Goal: Task Accomplishment & Management: Manage account settings

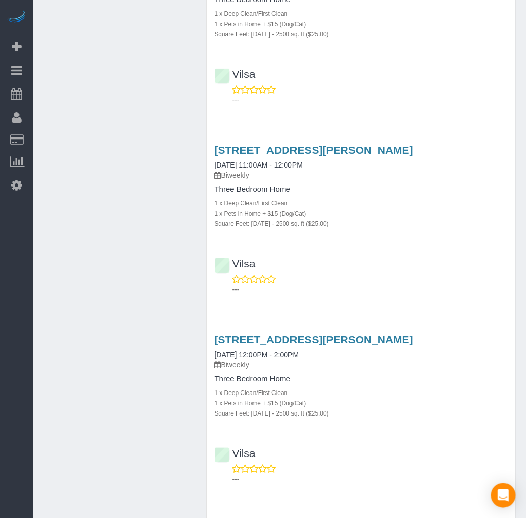
scroll to position [1595, 0]
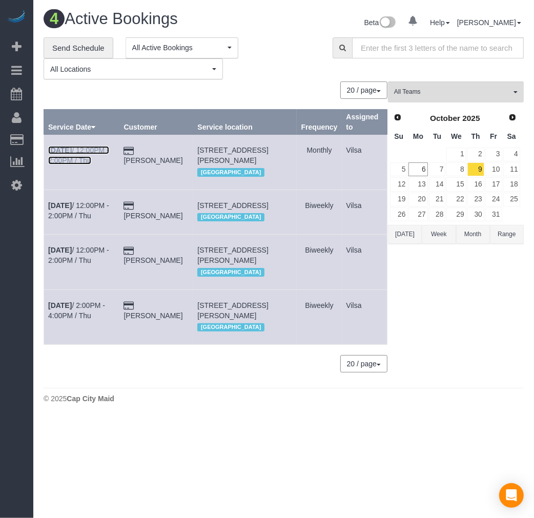
click at [62, 150] on b "[DATE]" at bounding box center [60, 150] width 24 height 8
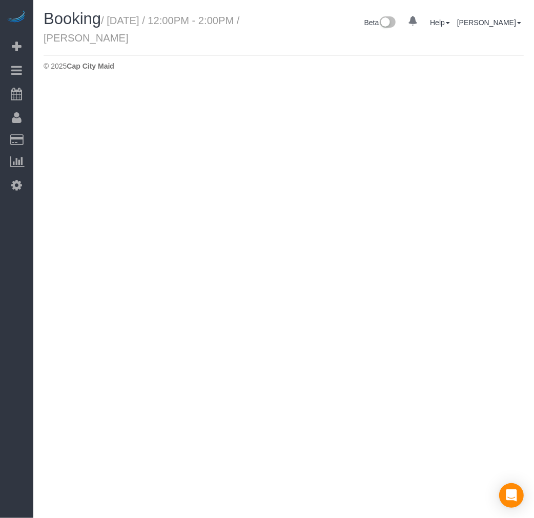
select select "VA"
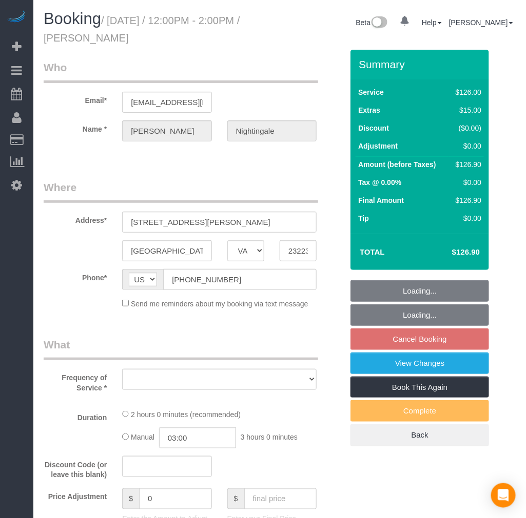
select select "string:fspay-4dd7514d-a046-4703-95ac-6ce3ffc3d5c5"
select select "number:2"
select select "number:26"
select select "number:35"
select select "number:17"
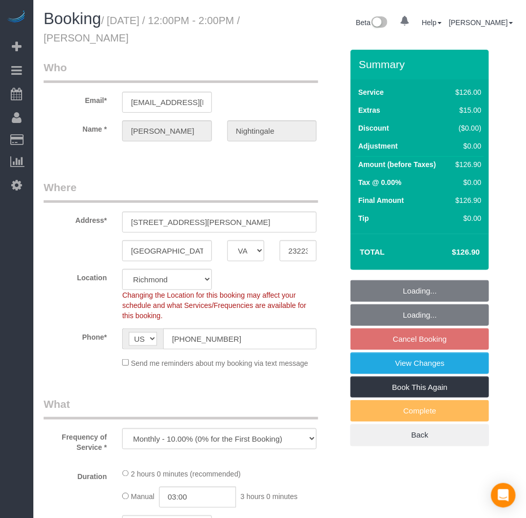
select select "object:11111"
select select "spot68"
select select "object:11247"
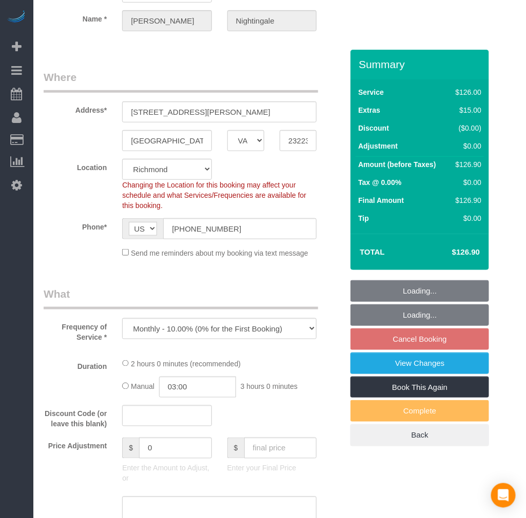
select select "1001"
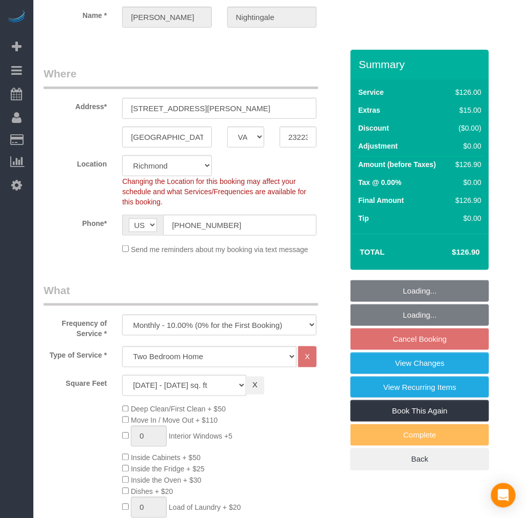
select select "1001"
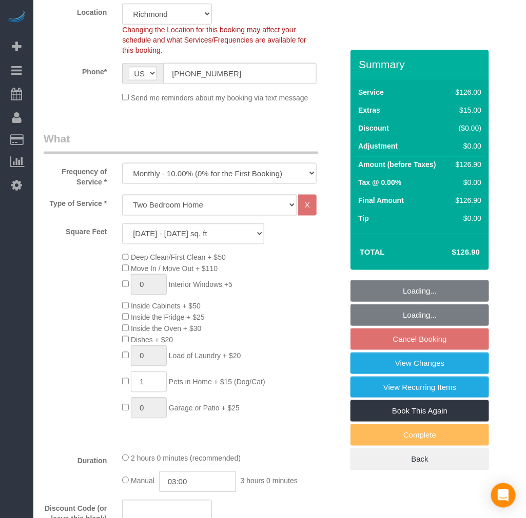
scroll to position [342, 0]
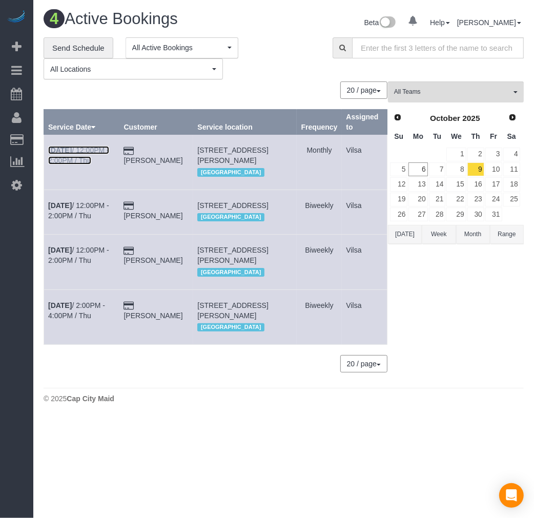
click at [64, 159] on link "[DATE] 12:00PM - 2:00PM / Thu" at bounding box center [78, 155] width 61 height 18
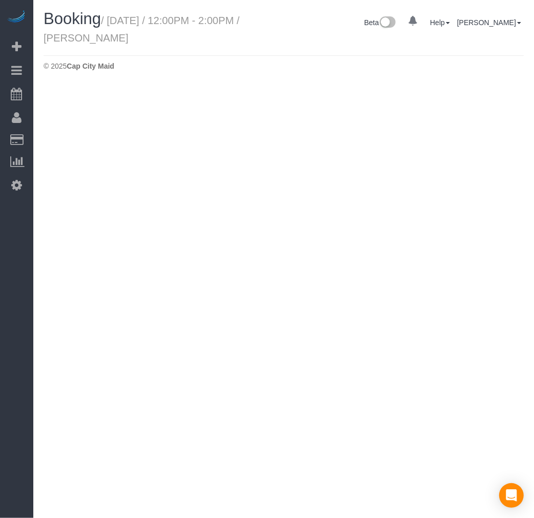
select select "VA"
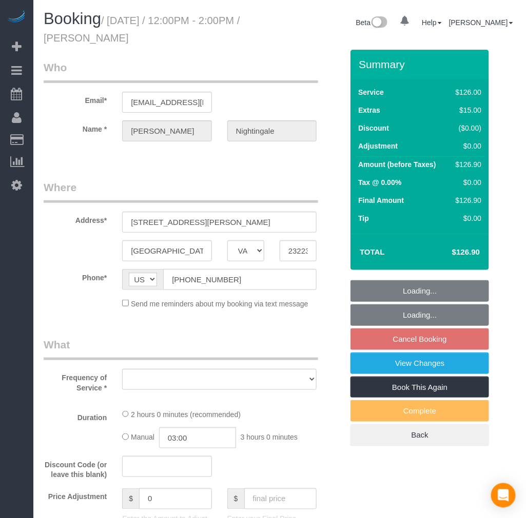
select select "string:fspay-4dd7514d-a046-4703-95ac-6ce3ffc3d5c5"
select select "number:2"
select select "number:26"
select select "number:35"
select select "number:17"
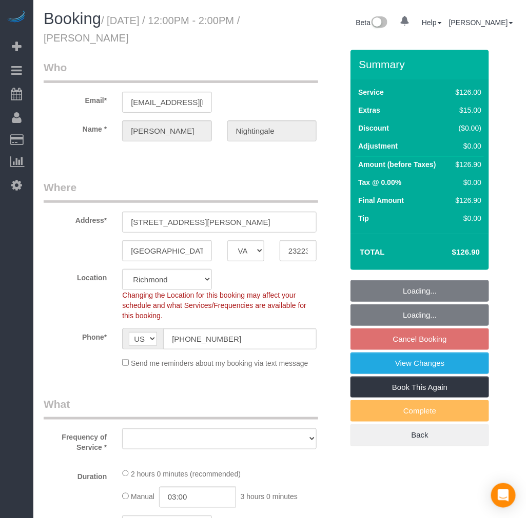
select select "object:11979"
select select "spot85"
select select "object:12115"
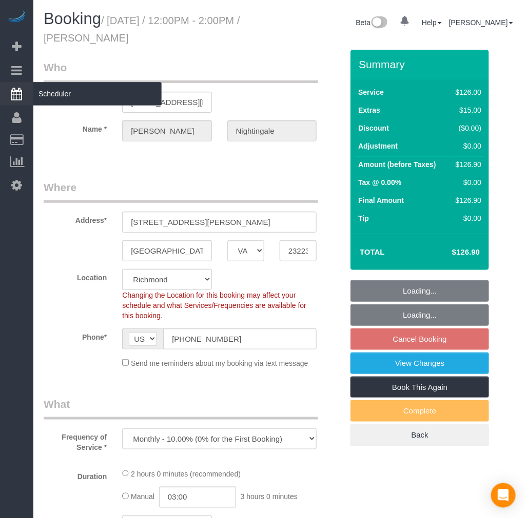
select select "1001"
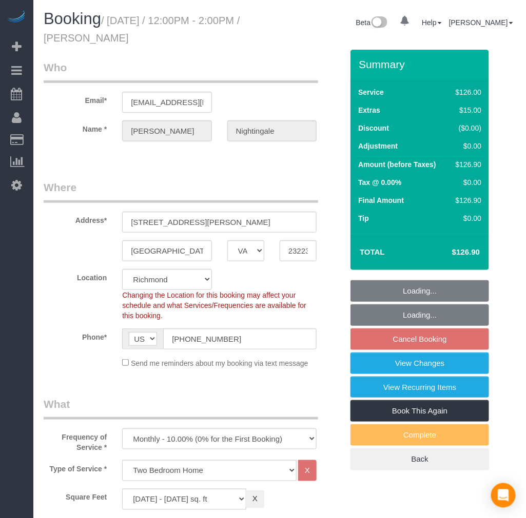
select select "1001"
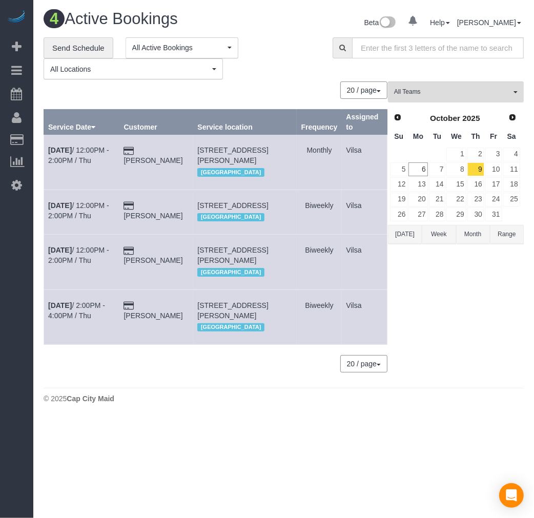
click at [157, 156] on td "[PERSON_NAME]" at bounding box center [156, 162] width 74 height 55
click at [165, 156] on link "[PERSON_NAME]" at bounding box center [153, 160] width 59 height 8
click at [156, 156] on link "[PERSON_NAME]" at bounding box center [153, 160] width 59 height 8
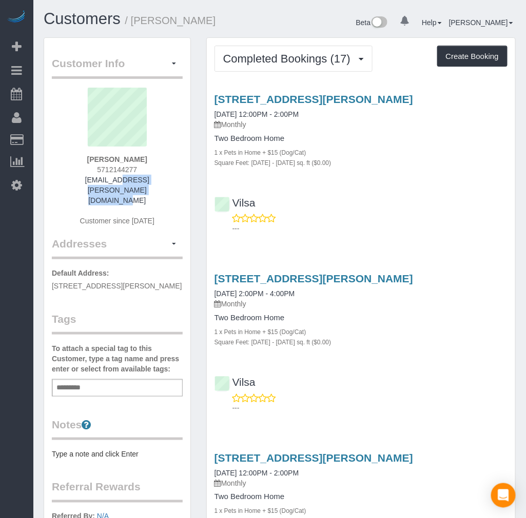
drag, startPoint x: 161, startPoint y: 178, endPoint x: 62, endPoint y: 176, distance: 99.0
click at [62, 176] on div "[PERSON_NAME] 5712144277 [EMAIL_ADDRESS][PERSON_NAME][DOMAIN_NAME] Customer sin…" at bounding box center [117, 162] width 131 height 149
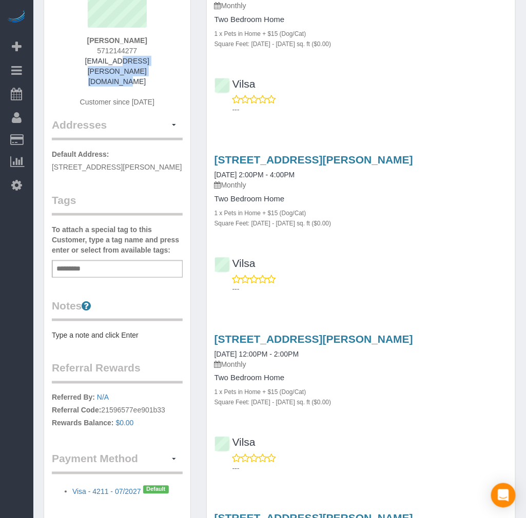
scroll to position [114, 0]
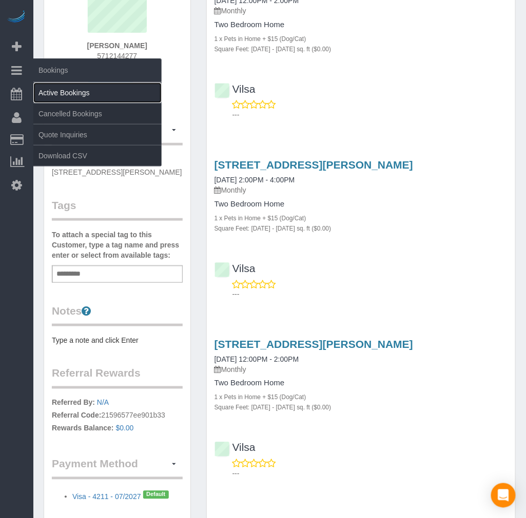
click at [68, 90] on link "Active Bookings" at bounding box center [97, 93] width 128 height 21
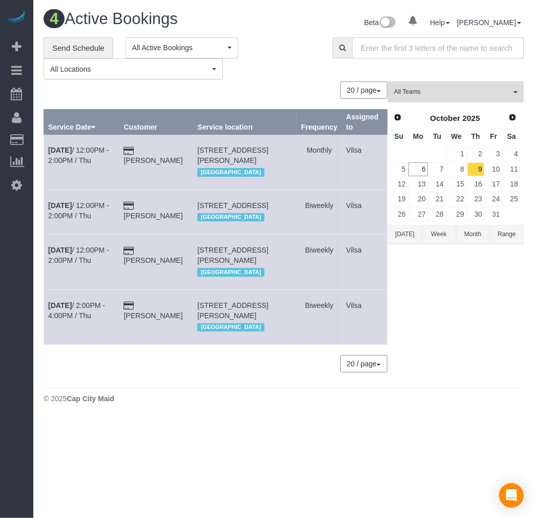
click at [380, 53] on input "text" at bounding box center [438, 47] width 172 height 21
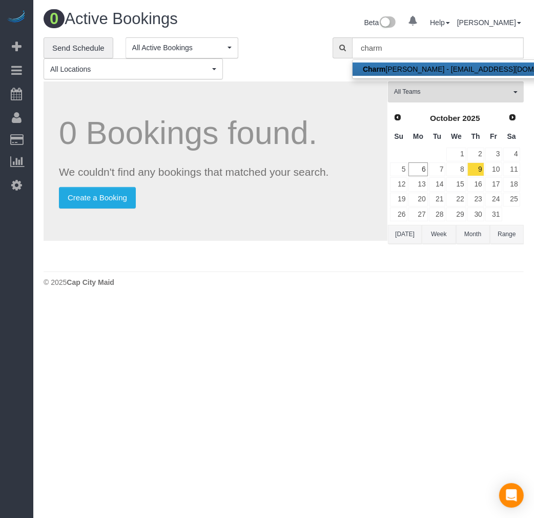
click at [396, 64] on link "Charm [PERSON_NAME] - [EMAIL_ADDRESS][DOMAIN_NAME]" at bounding box center [468, 69] width 230 height 13
type input "[EMAIL_ADDRESS][DOMAIN_NAME]"
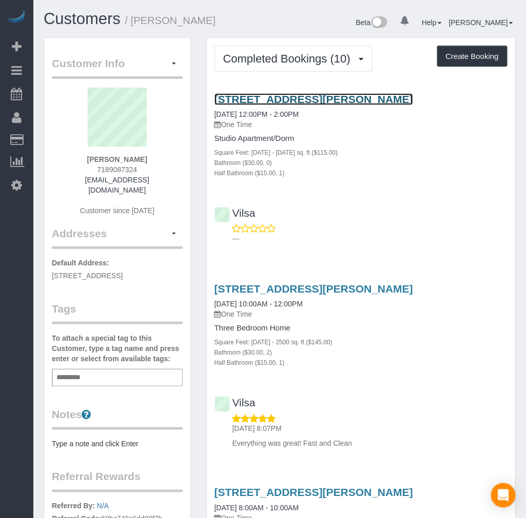
click at [295, 98] on link "[STREET_ADDRESS][PERSON_NAME]" at bounding box center [313, 99] width 198 height 12
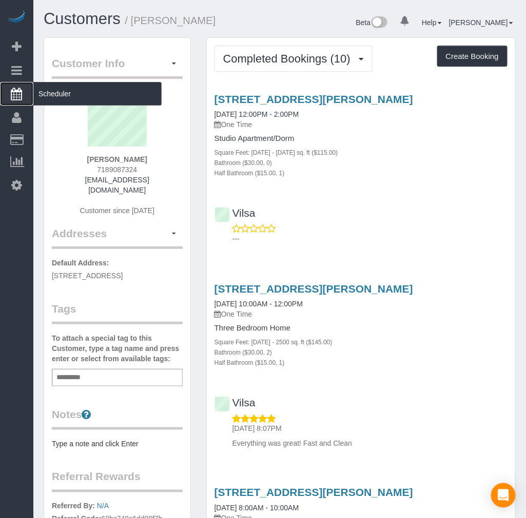
click at [47, 89] on span "Scheduler" at bounding box center [97, 94] width 128 height 24
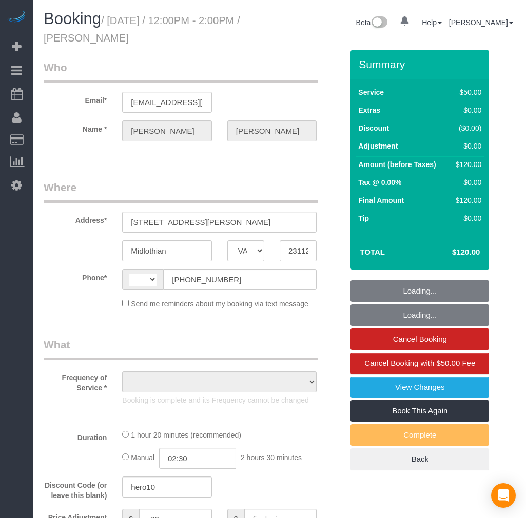
select select "VA"
select select "string:fspay-60a8e2c9-6694-499c-812d-dc4ccfefaceb"
select select "number:3"
select select "number:42"
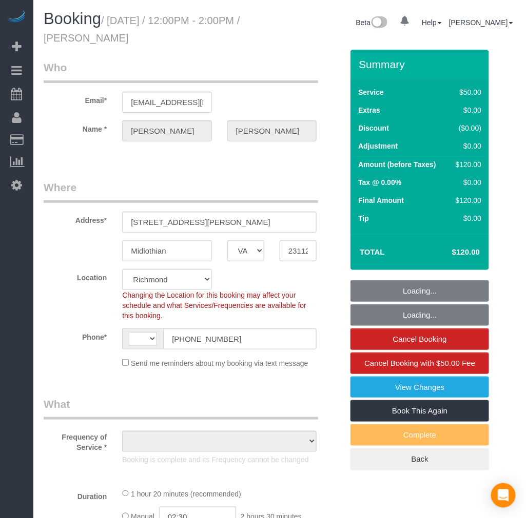
select select "string:US"
select select "object:985"
select select "1501"
select select "1"
select select "spot1"
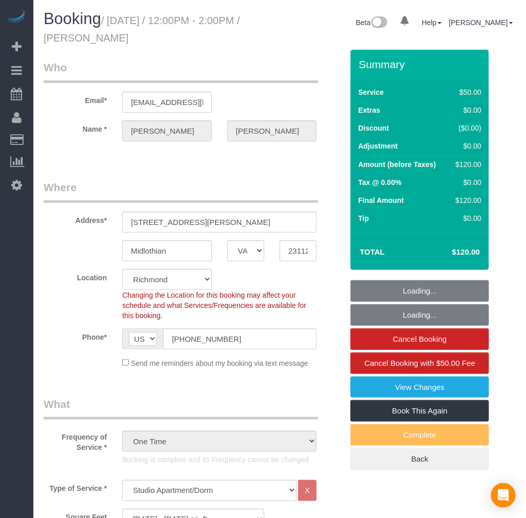
select select "object:990"
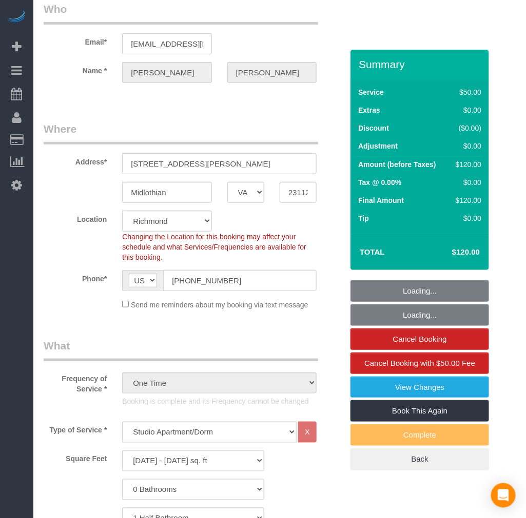
select select "1501"
select select "1"
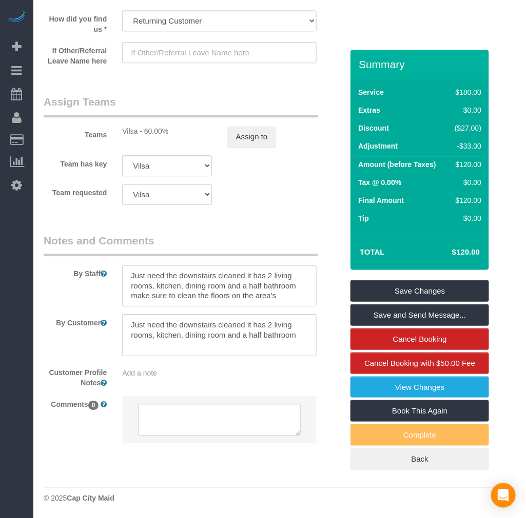
scroll to position [1541, 0]
click at [412, 411] on link "Book This Again" at bounding box center [419, 411] width 138 height 22
select select "VA"
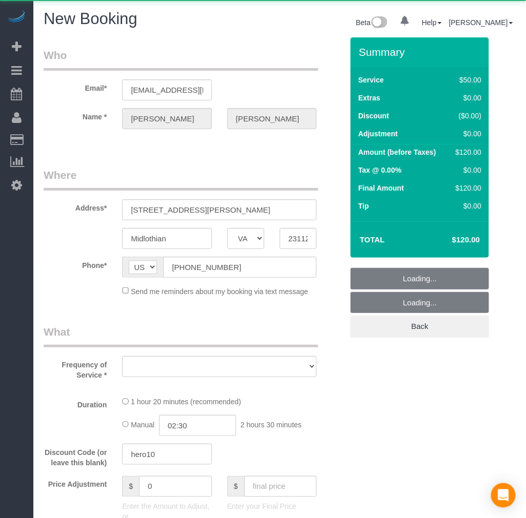
select select "string:fspay-60a8e2c9-6694-499c-812d-dc4ccfefaceb"
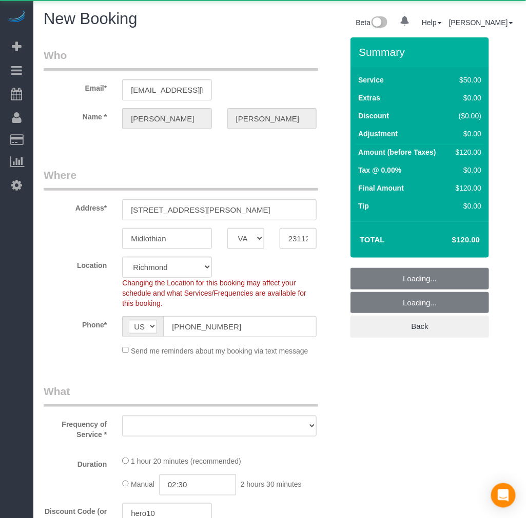
select select "object:1588"
select select "number:3"
select select "number:42"
select select "1501"
select select "1"
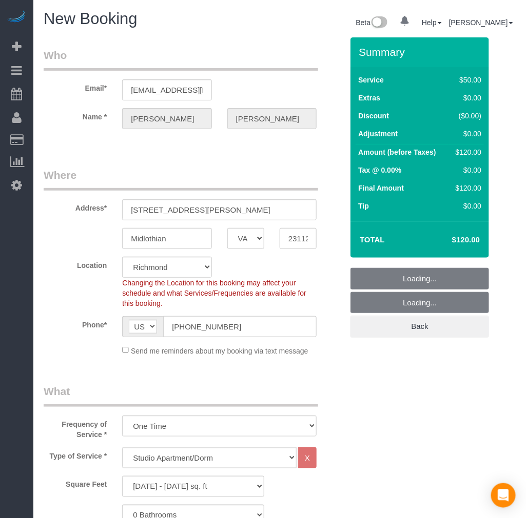
select select "object:1752"
select select "1501"
select select "1"
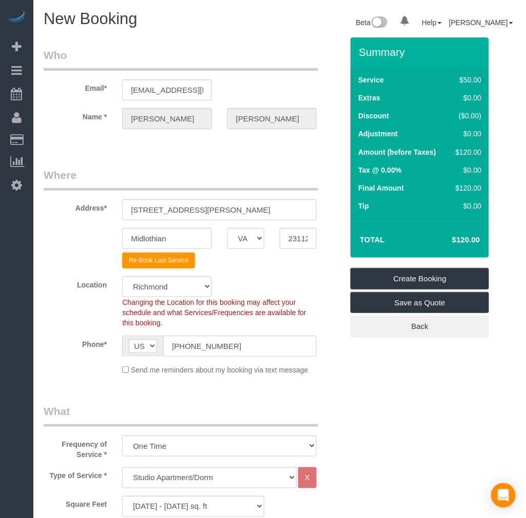
select select "object:1854"
select select "1501"
select select "1"
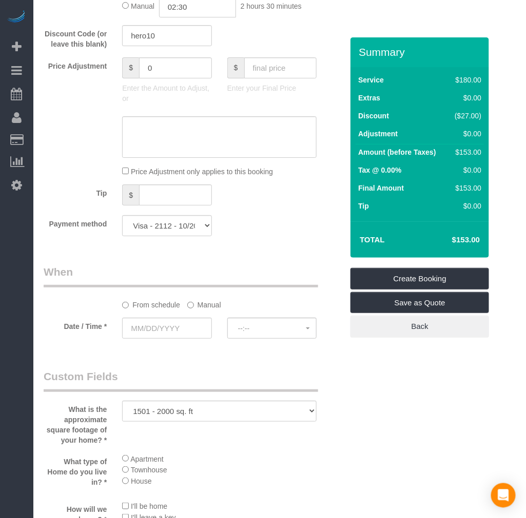
scroll to position [740, 0]
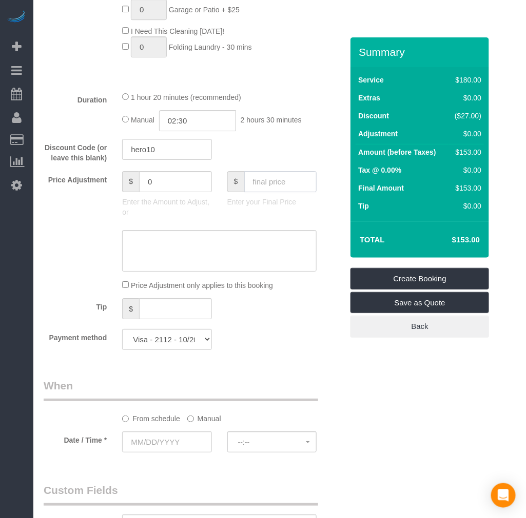
click at [270, 192] on input "text" at bounding box center [280, 181] width 73 height 21
type input "120"
click at [299, 375] on div "Who Email* maynac@aol.com Name * Charmaine Loadholt Where Address* 14406 Oak Kn…" at bounding box center [193, 235] width 314 height 1876
type input "-33"
click at [172, 453] on input "text" at bounding box center [166, 442] width 89 height 21
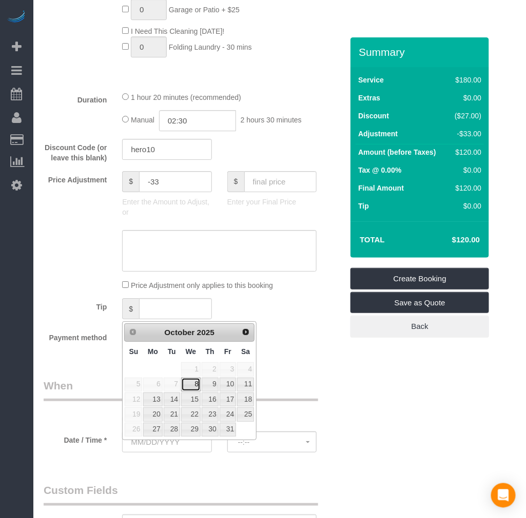
click at [192, 381] on link "8" at bounding box center [190, 385] width 19 height 14
type input "10/08/2025"
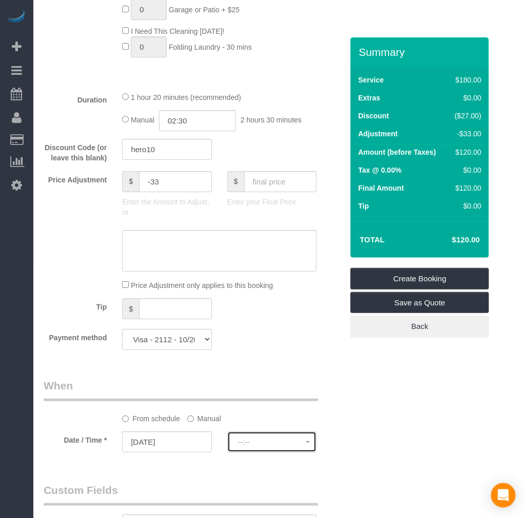
click at [283, 443] on button "--:--" at bounding box center [271, 442] width 89 height 21
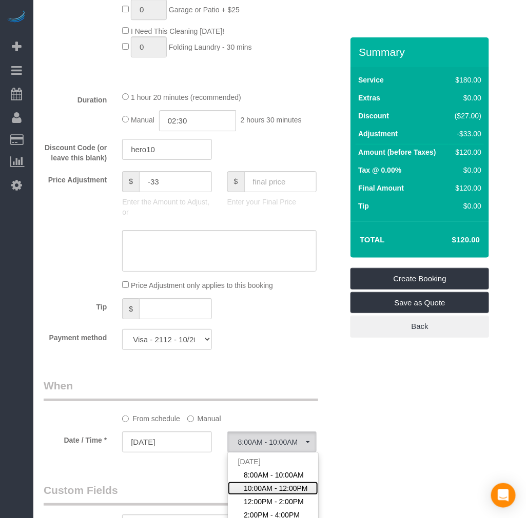
click at [282, 494] on span "10:00AM - 12:00PM" at bounding box center [276, 489] width 64 height 10
select select "spot12"
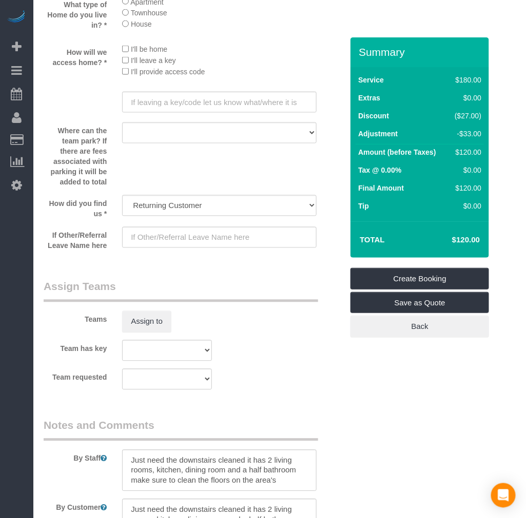
scroll to position [1445, 0]
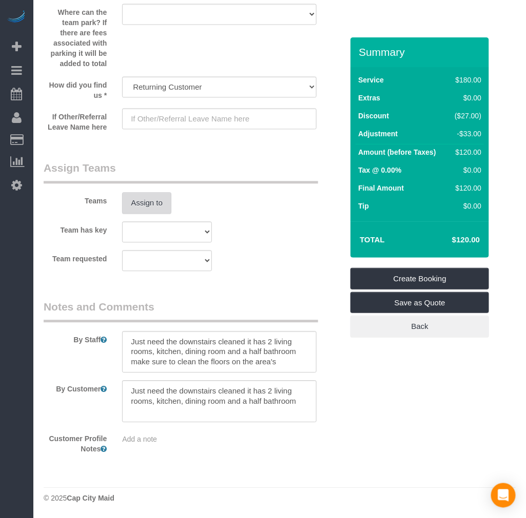
click at [146, 203] on button "Assign to" at bounding box center [146, 203] width 49 height 22
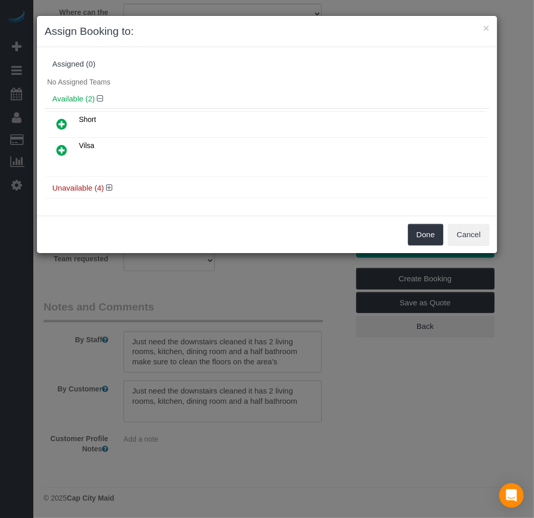
drag, startPoint x: 62, startPoint y: 146, endPoint x: 126, endPoint y: 162, distance: 65.5
click at [64, 146] on icon at bounding box center [61, 150] width 11 height 12
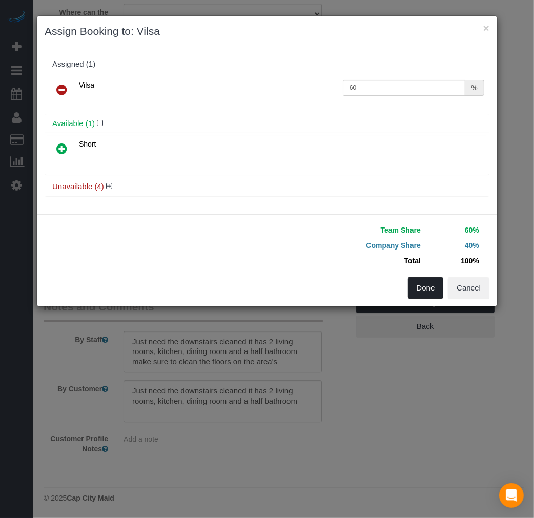
click at [433, 295] on button "Done" at bounding box center [426, 288] width 36 height 22
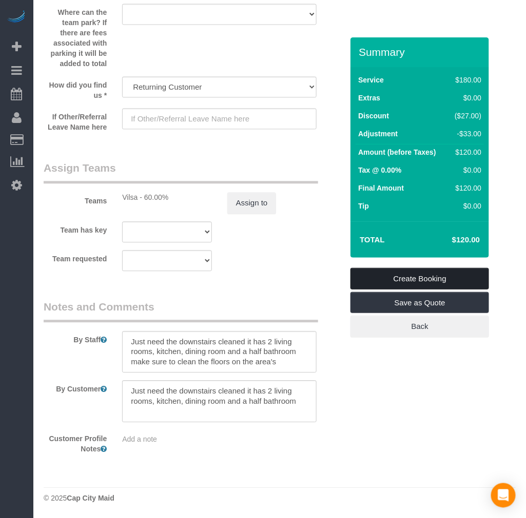
click at [394, 278] on link "Create Booking" at bounding box center [419, 279] width 138 height 22
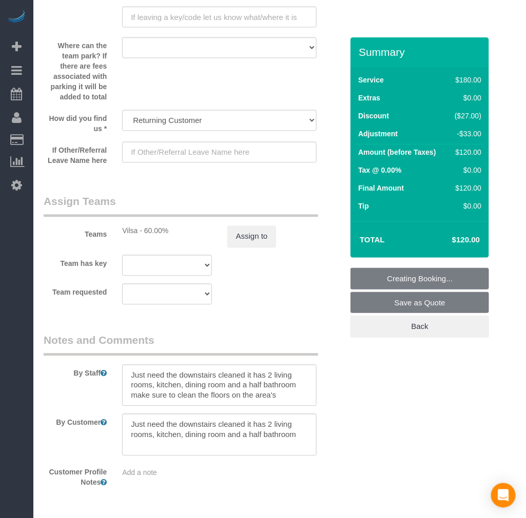
scroll to position [1331, 0]
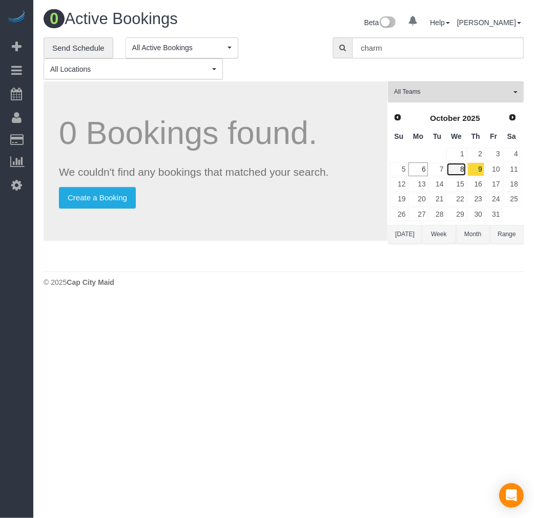
click at [465, 172] on link "8" at bounding box center [456, 170] width 19 height 14
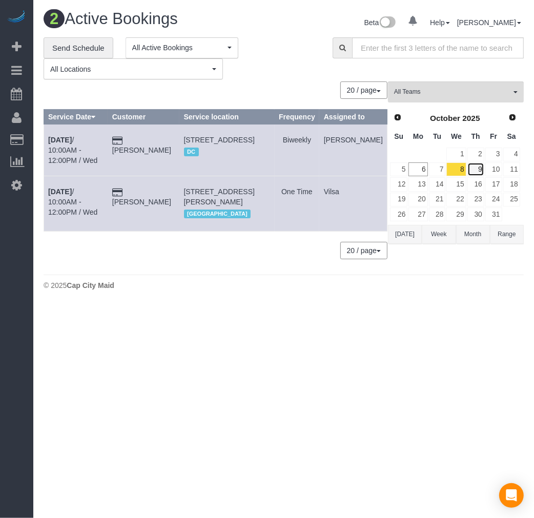
click at [478, 171] on link "9" at bounding box center [476, 170] width 17 height 14
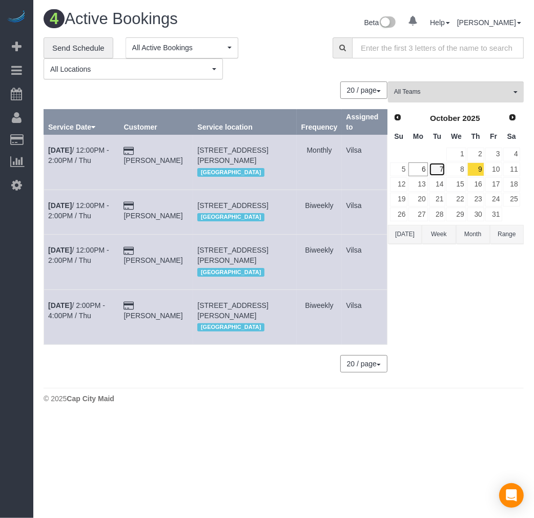
click at [443, 169] on link "7" at bounding box center [437, 170] width 17 height 14
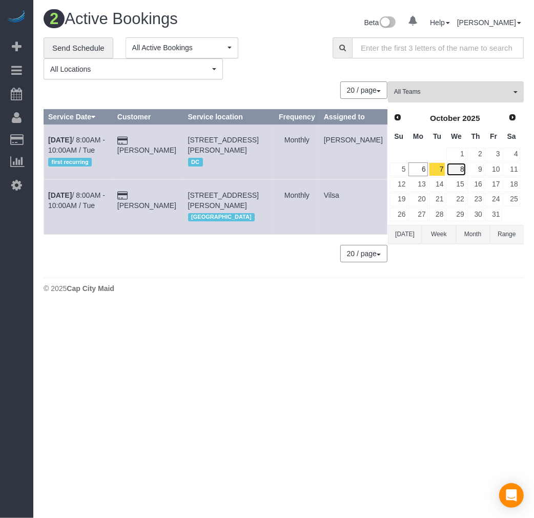
click at [453, 168] on link "8" at bounding box center [456, 170] width 19 height 14
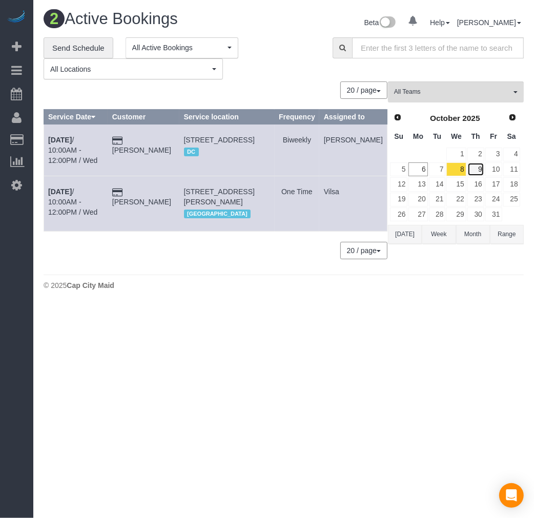
click at [474, 175] on link "9" at bounding box center [476, 170] width 17 height 14
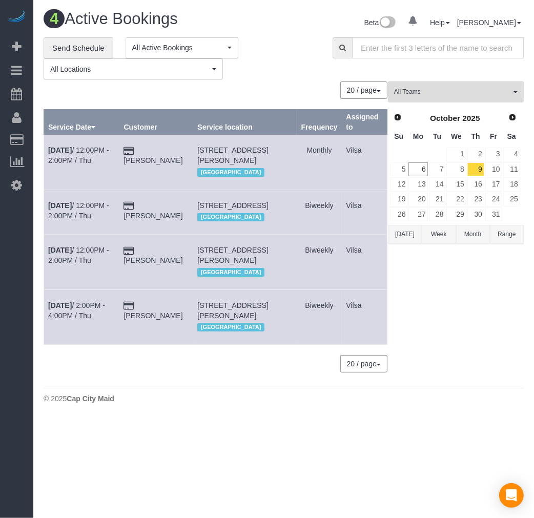
click at [423, 312] on div "All Teams Remove Team Filters Angie Vides (Mariana CashApp) Arielle (Spotless) …" at bounding box center [456, 233] width 136 height 302
